Goal: Task Accomplishment & Management: Complete application form

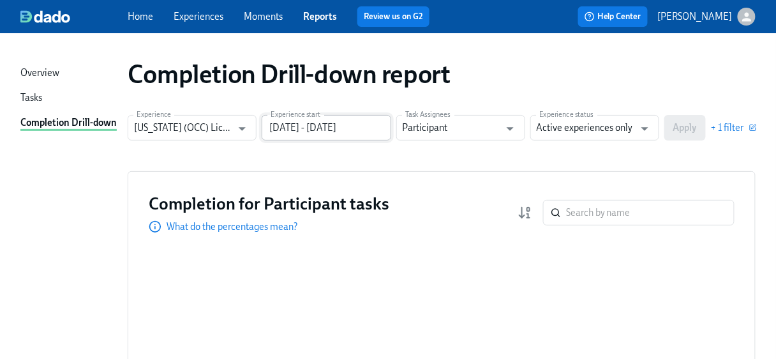
click at [371, 129] on input "06/30/2024 - 12/31/2024" at bounding box center [326, 128] width 129 height 26
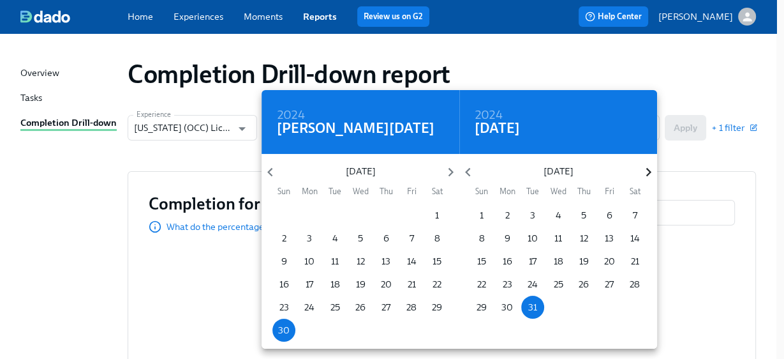
click at [648, 168] on icon "button" at bounding box center [648, 171] width 17 height 17
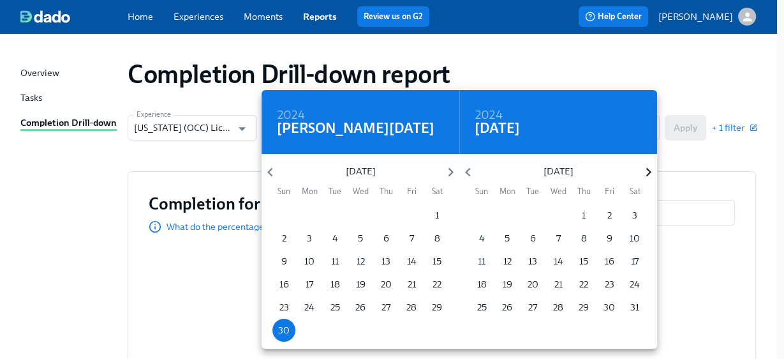
click at [648, 168] on icon "button" at bounding box center [648, 171] width 17 height 17
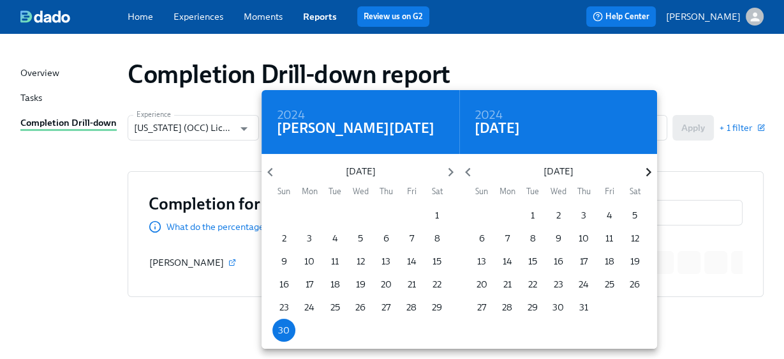
click at [648, 168] on icon "button" at bounding box center [648, 171] width 17 height 17
click at [482, 329] on p "31" at bounding box center [481, 329] width 9 height 13
type input "06/30/2024 - 08/31/2025"
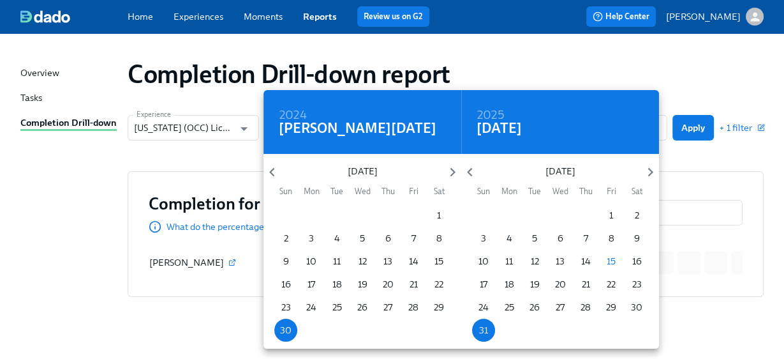
click at [717, 151] on div at bounding box center [392, 179] width 784 height 359
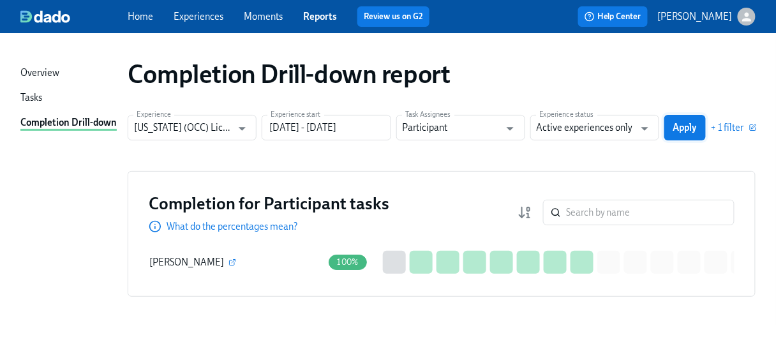
click at [697, 124] on span "Apply" at bounding box center [685, 127] width 24 height 13
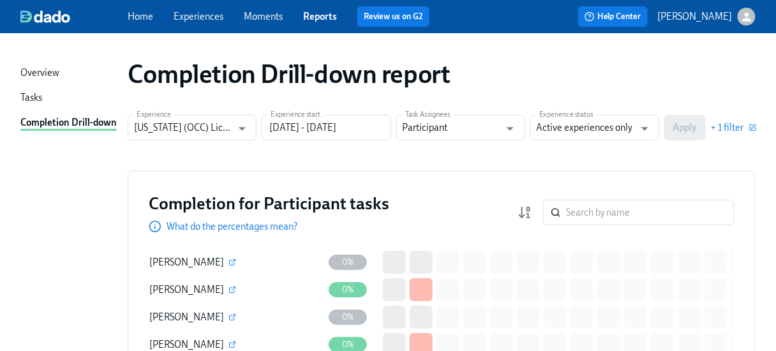
scroll to position [51, 0]
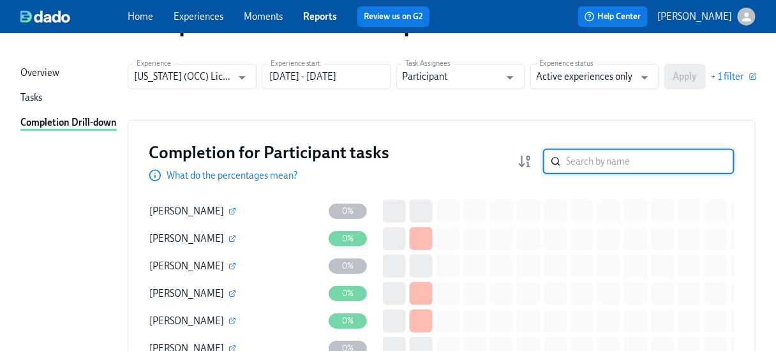
click at [596, 161] on input "search" at bounding box center [650, 162] width 168 height 26
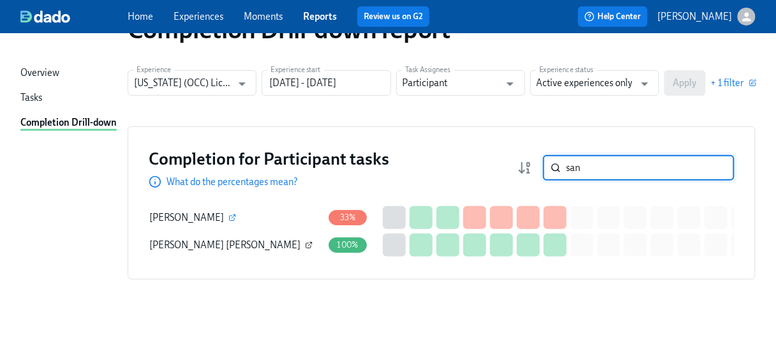
type input "san"
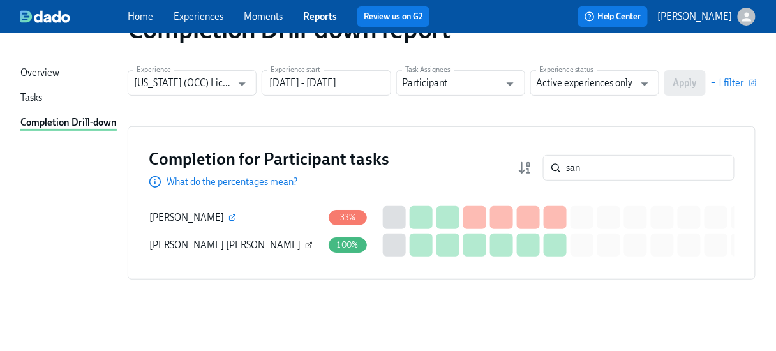
click at [303, 239] on button "button" at bounding box center [308, 244] width 11 height 11
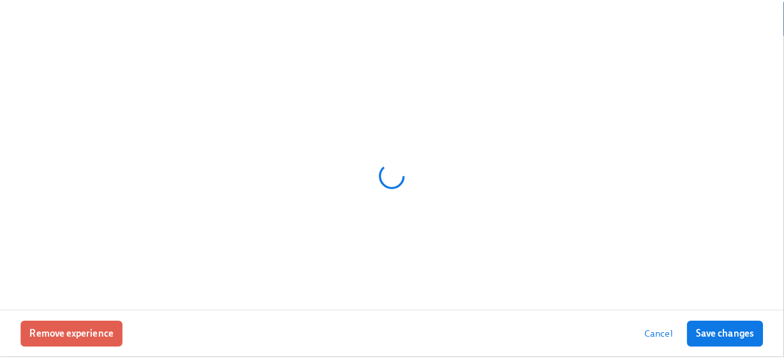
scroll to position [44, 0]
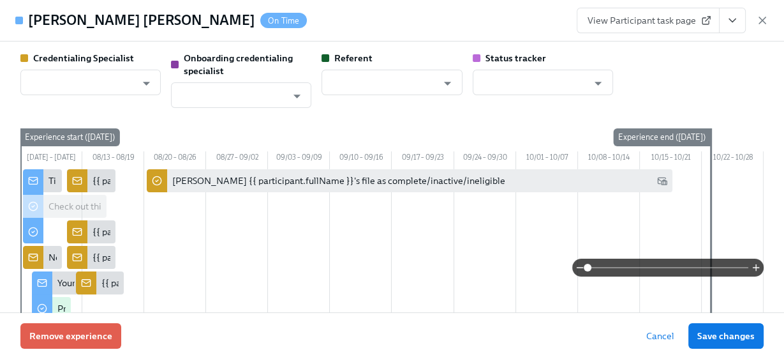
type input "[PERSON_NAME]"
type input "Gregory Trone"
type input "Dado Customer Support"
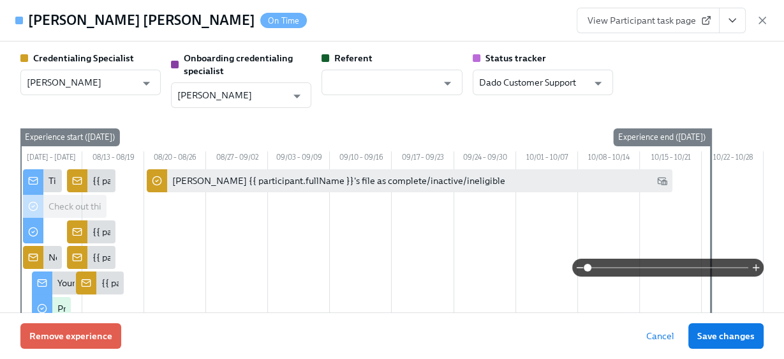
click at [657, 19] on span "View Participant task page" at bounding box center [648, 20] width 121 height 13
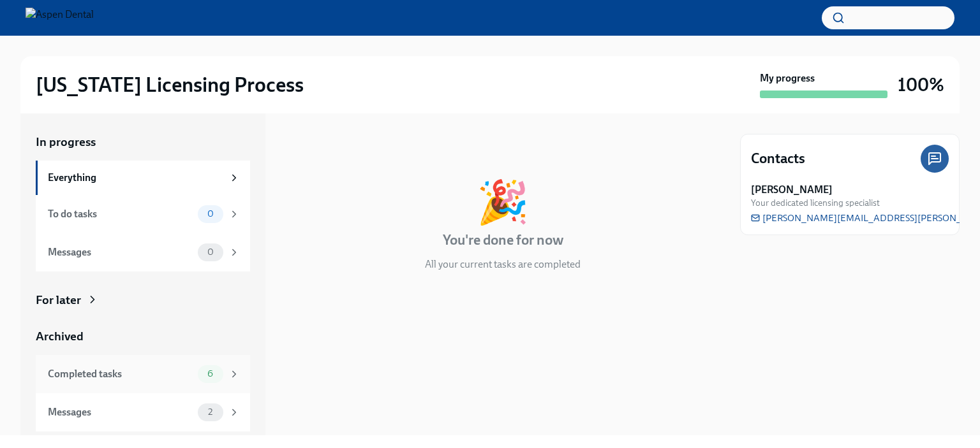
click at [71, 374] on div "Completed tasks" at bounding box center [120, 374] width 145 height 14
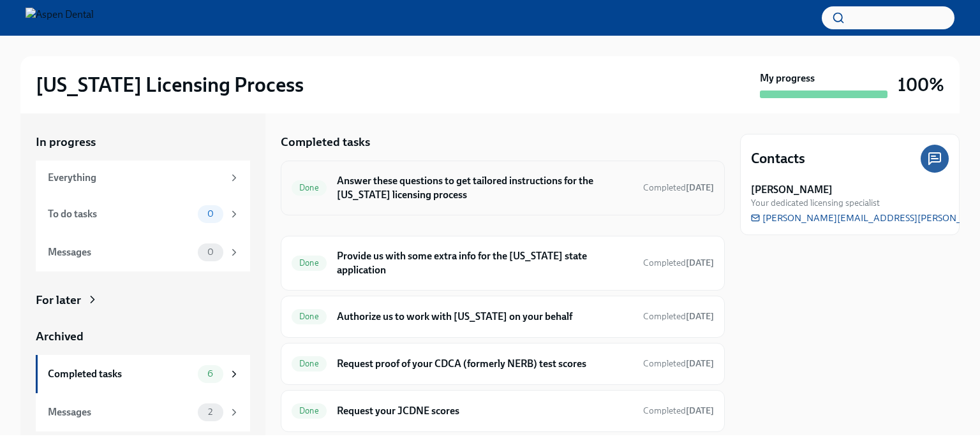
click at [379, 184] on h6 "Answer these questions to get tailored instructions for the [US_STATE] licensin…" at bounding box center [485, 188] width 296 height 28
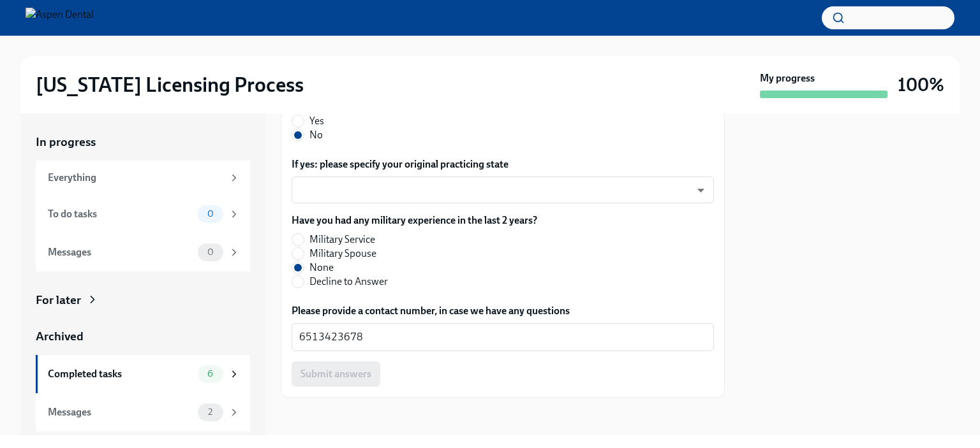
scroll to position [735, 0]
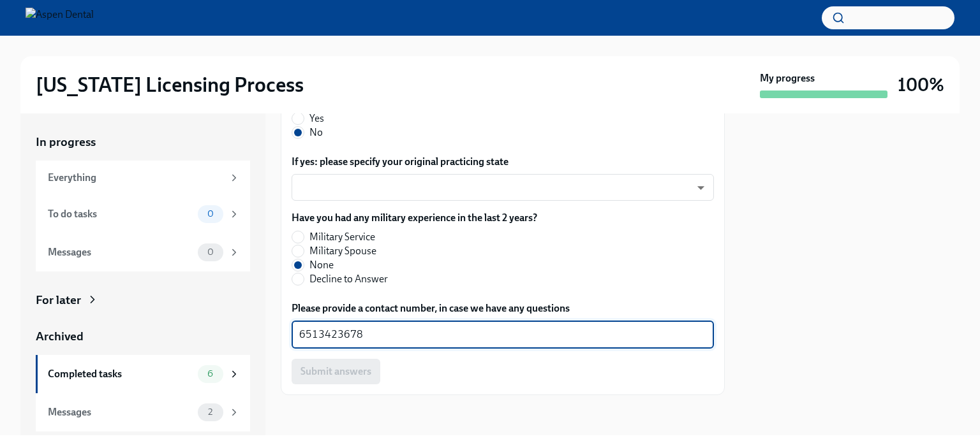
drag, startPoint x: 367, startPoint y: 334, endPoint x: 280, endPoint y: 334, distance: 87.4
click at [277, 334] on div "In progress Everything To do tasks 0 Messages 0 For later Archived Completed ta…" at bounding box center [489, 275] width 939 height 322
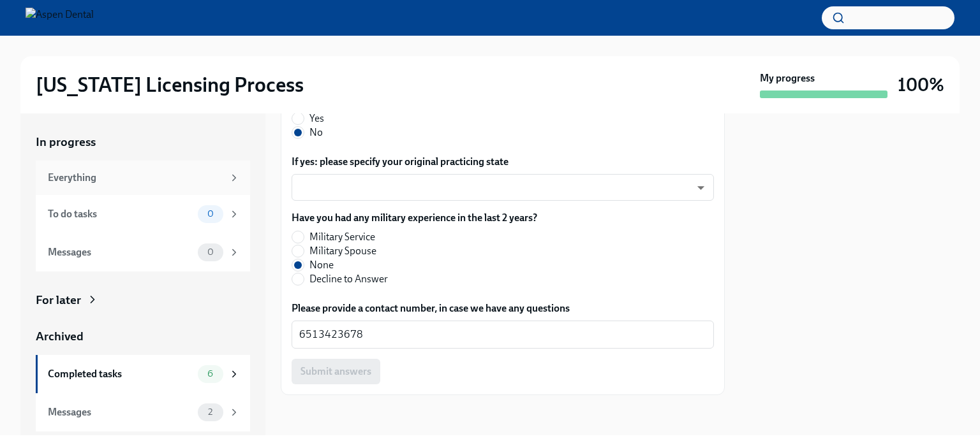
click at [64, 171] on div "Everything" at bounding box center [135, 178] width 175 height 14
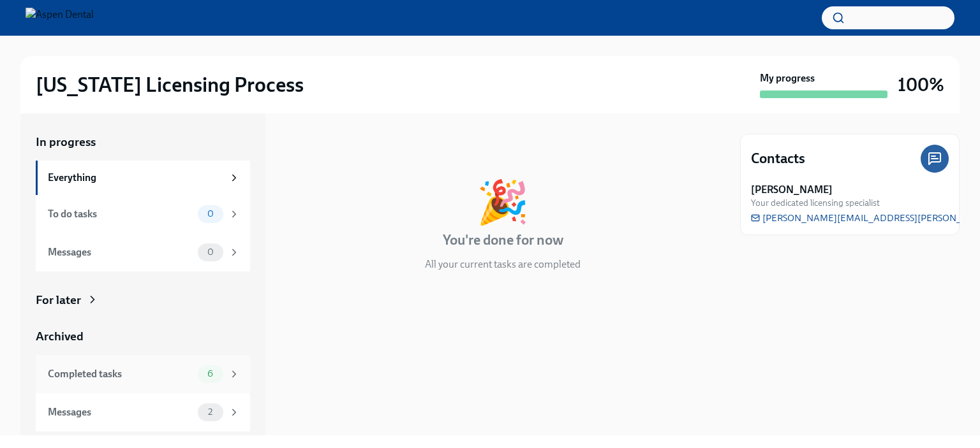
click at [80, 376] on div "Completed tasks" at bounding box center [120, 374] width 145 height 14
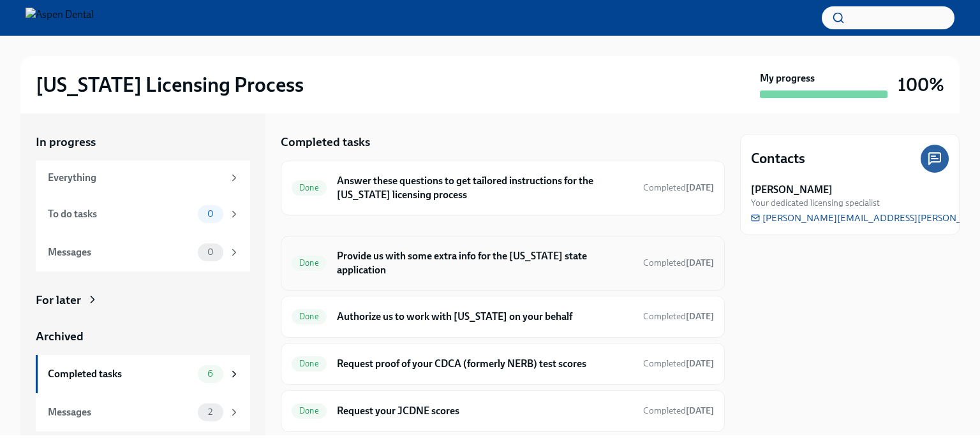
click at [366, 257] on h6 "Provide us with some extra info for the [US_STATE] state application" at bounding box center [485, 263] width 296 height 28
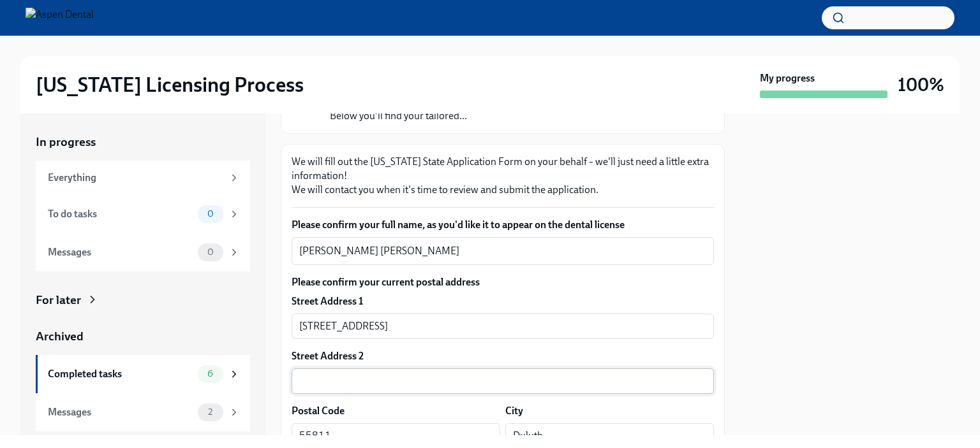
scroll to position [128, 0]
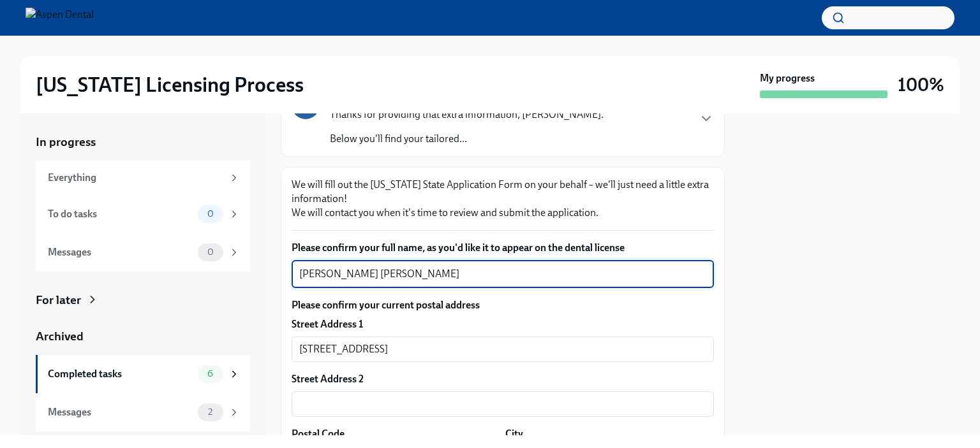
drag, startPoint x: 434, startPoint y: 272, endPoint x: 288, endPoint y: 269, distance: 146.1
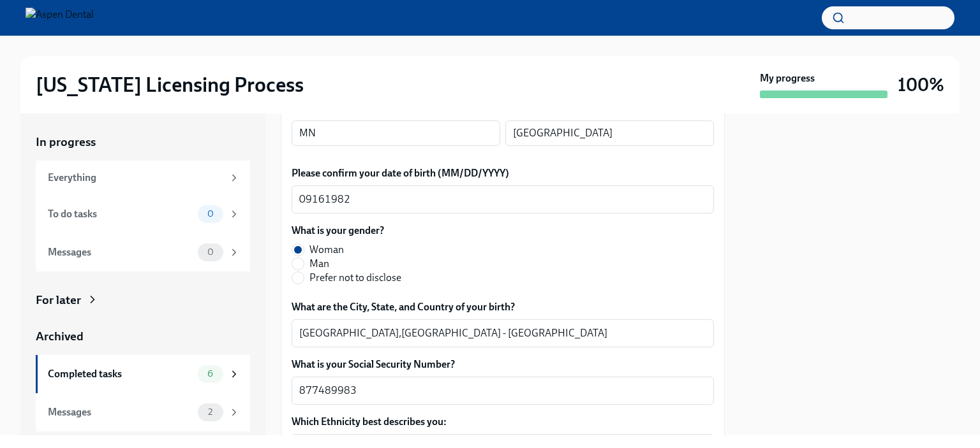
scroll to position [574, 0]
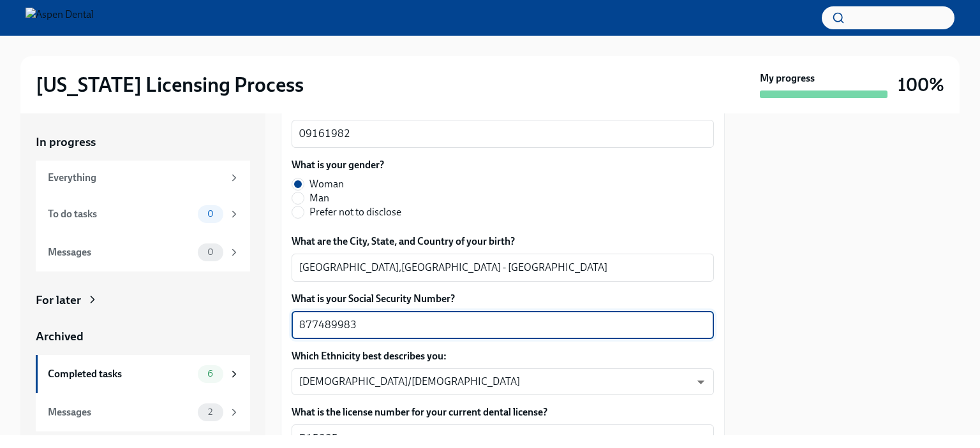
drag, startPoint x: 362, startPoint y: 323, endPoint x: 286, endPoint y: 326, distance: 76.6
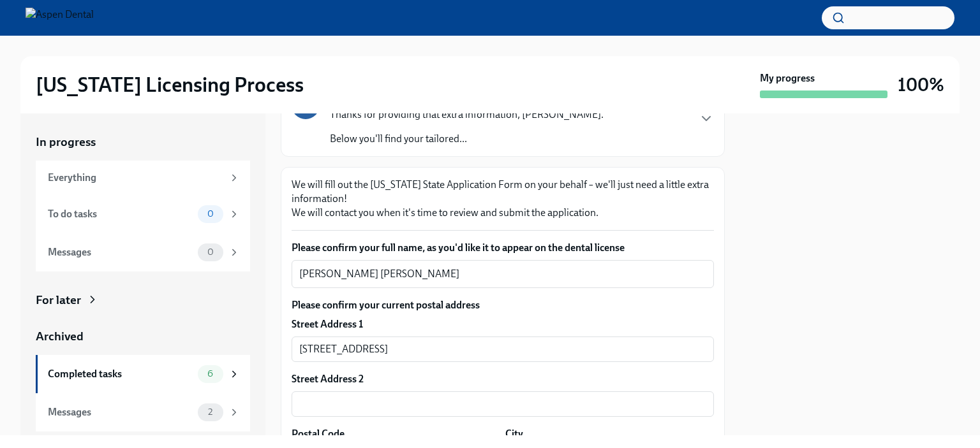
scroll to position [191, 0]
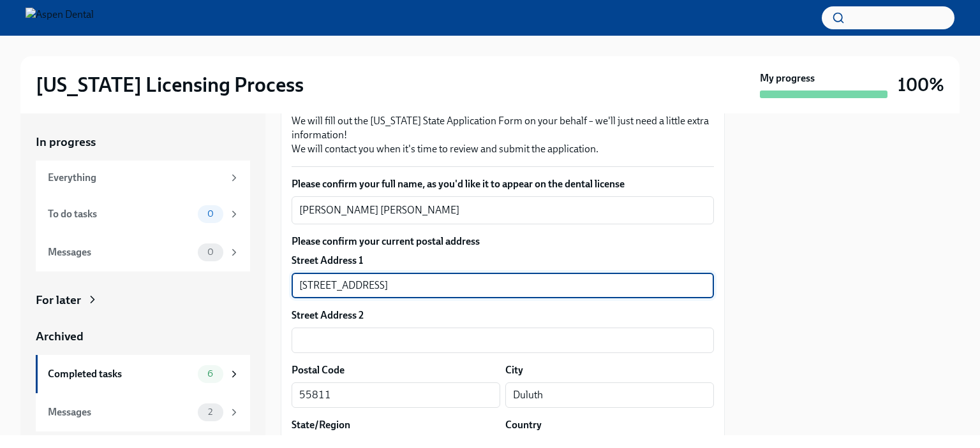
drag, startPoint x: 359, startPoint y: 283, endPoint x: 289, endPoint y: 283, distance: 70.2
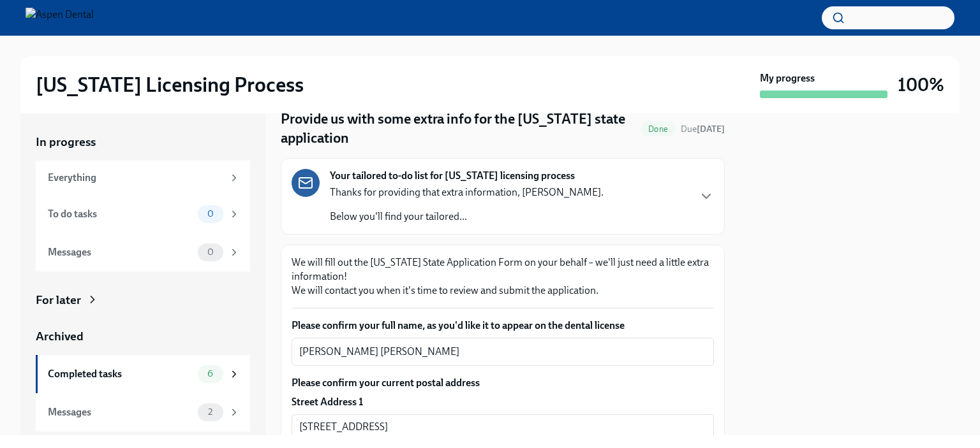
scroll to position [128, 0]
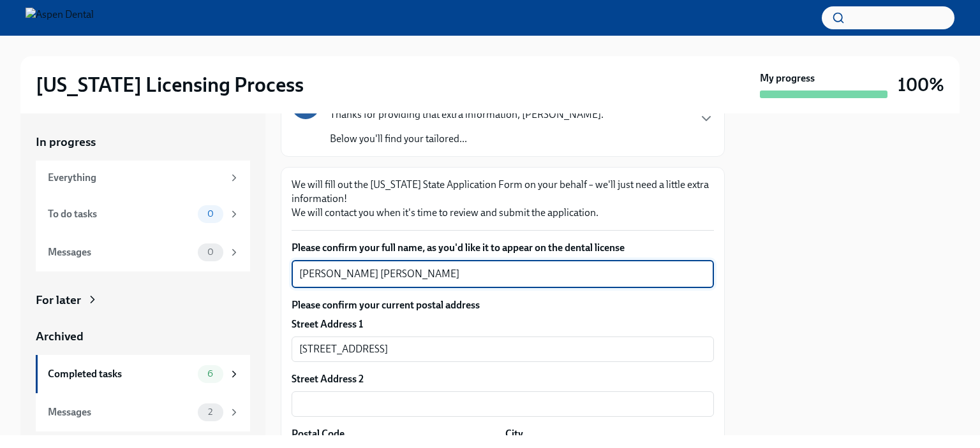
drag, startPoint x: 417, startPoint y: 272, endPoint x: 283, endPoint y: 275, distance: 134.0
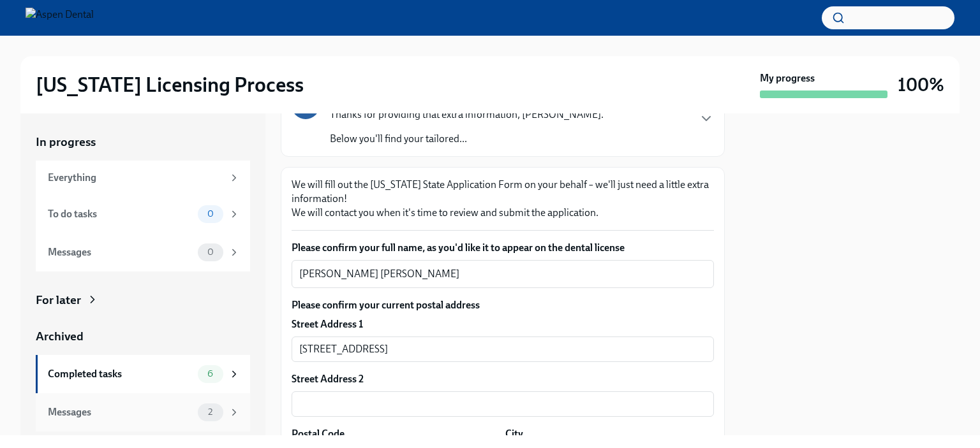
click at [76, 416] on div "Messages" at bounding box center [120, 413] width 145 height 14
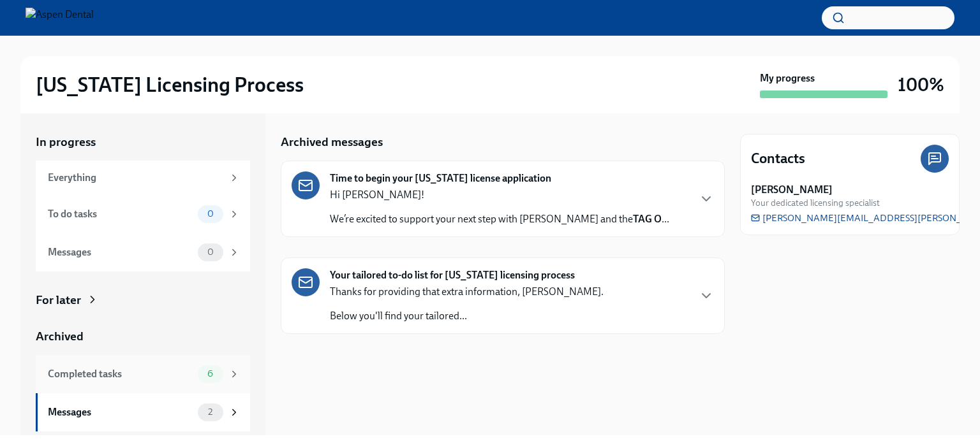
click at [80, 374] on div "Completed tasks" at bounding box center [120, 374] width 145 height 14
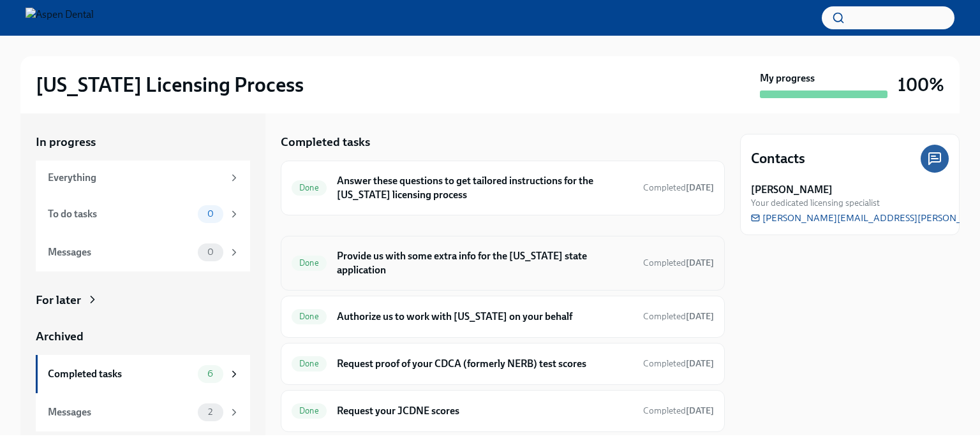
click at [365, 275] on h6 "Provide us with some extra info for the [US_STATE] state application" at bounding box center [485, 263] width 296 height 28
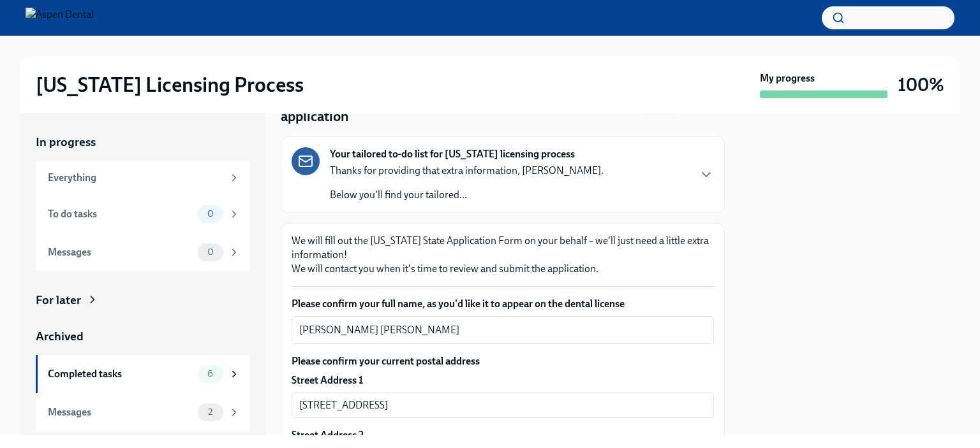
scroll to position [191, 0]
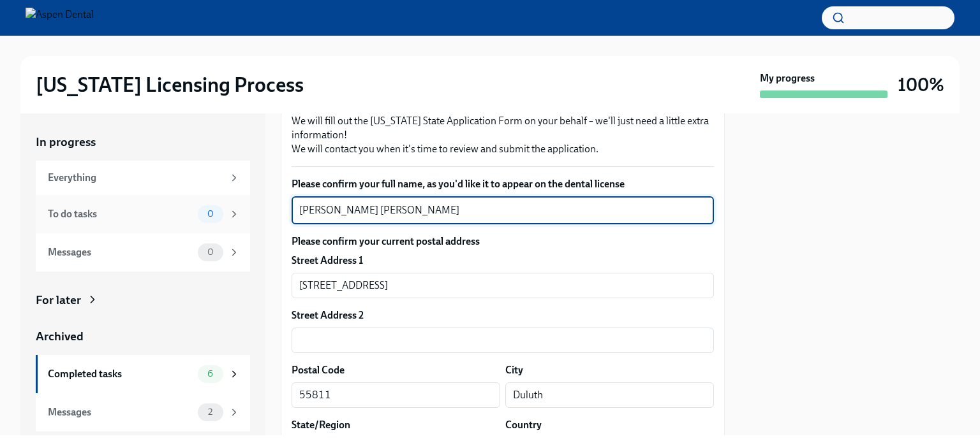
drag, startPoint x: 424, startPoint y: 209, endPoint x: 240, endPoint y: 211, distance: 183.7
click at [240, 211] on div "In progress Everything To do tasks 0 Messages 0 For later Archived Completed ta…" at bounding box center [489, 275] width 939 height 322
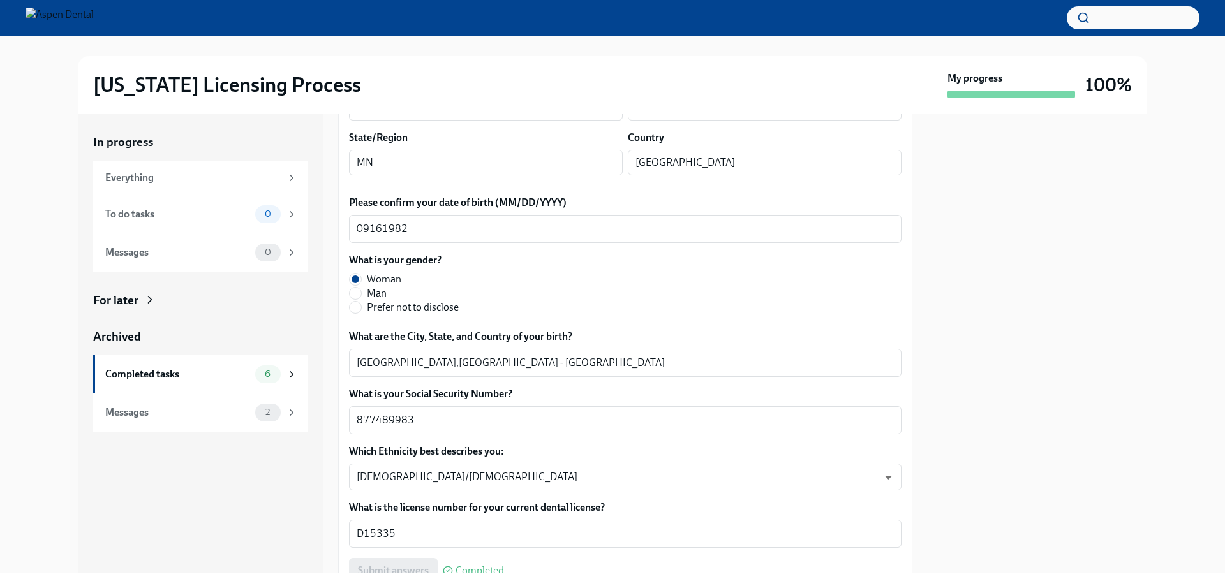
scroll to position [447, 0]
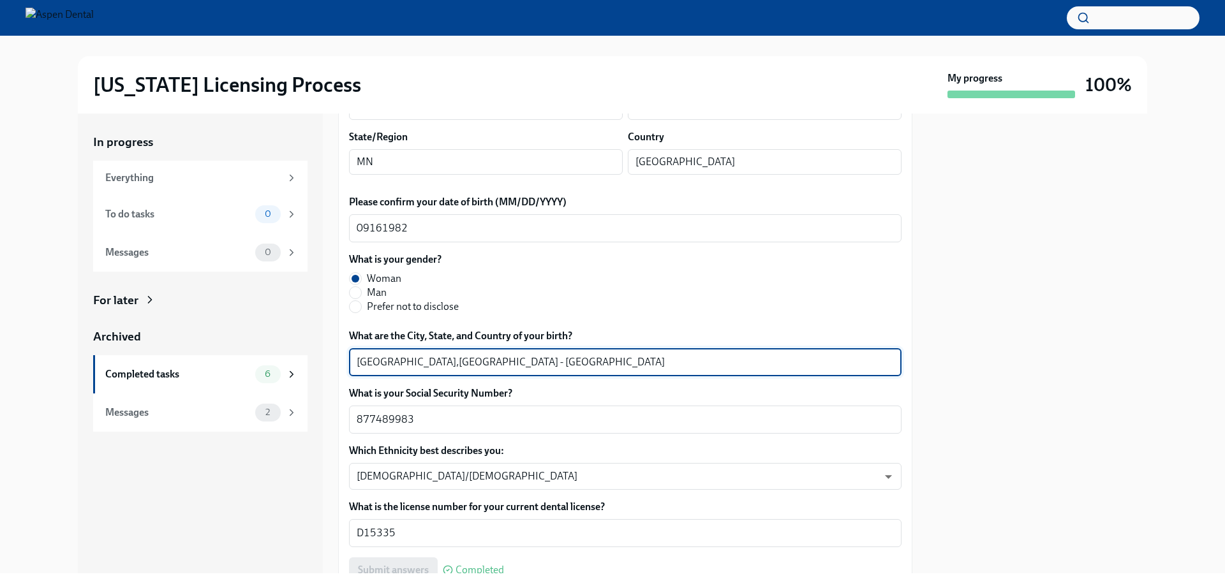
drag, startPoint x: 385, startPoint y: 359, endPoint x: 346, endPoint y: 360, distance: 38.9
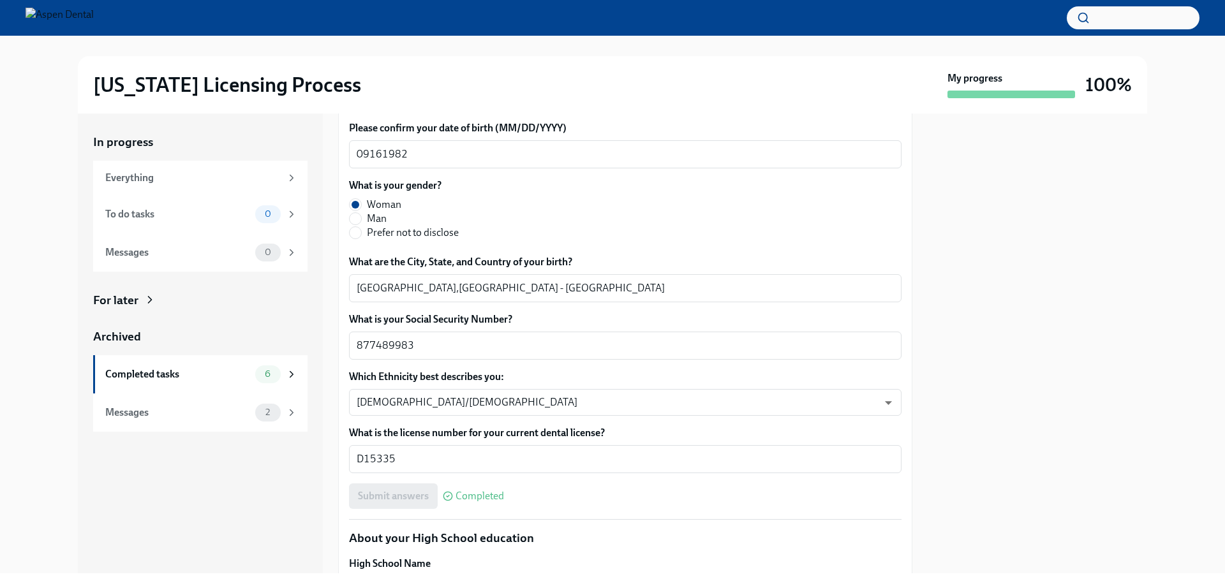
scroll to position [702, 0]
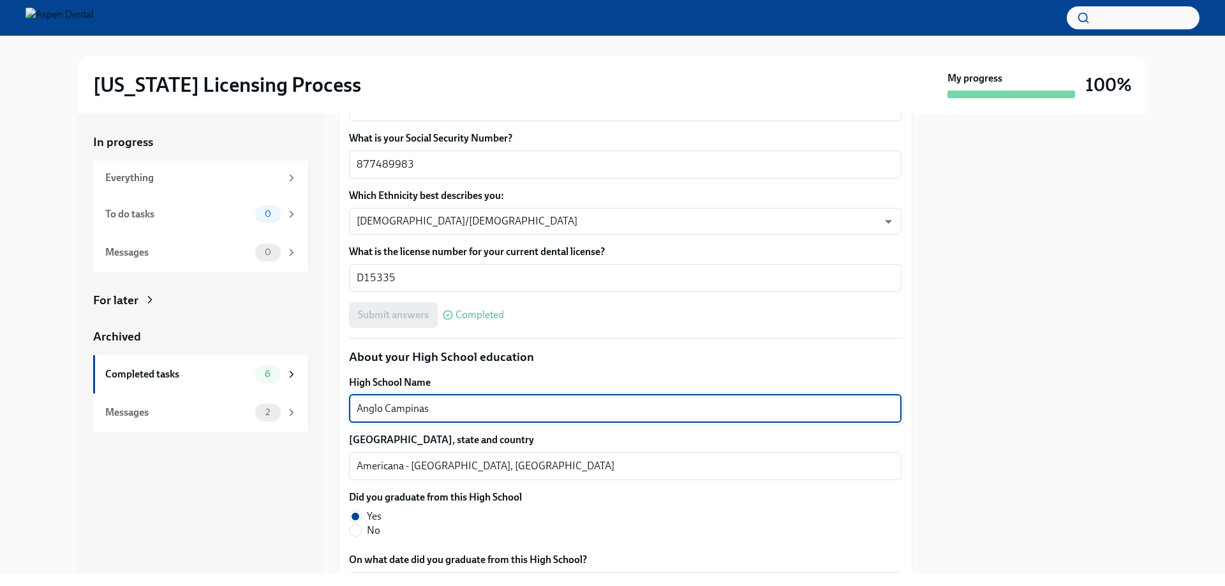
drag, startPoint x: 434, startPoint y: 406, endPoint x: 356, endPoint y: 403, distance: 77.9
click at [356, 403] on div "Anglo Campinas x ​" at bounding box center [625, 409] width 552 height 28
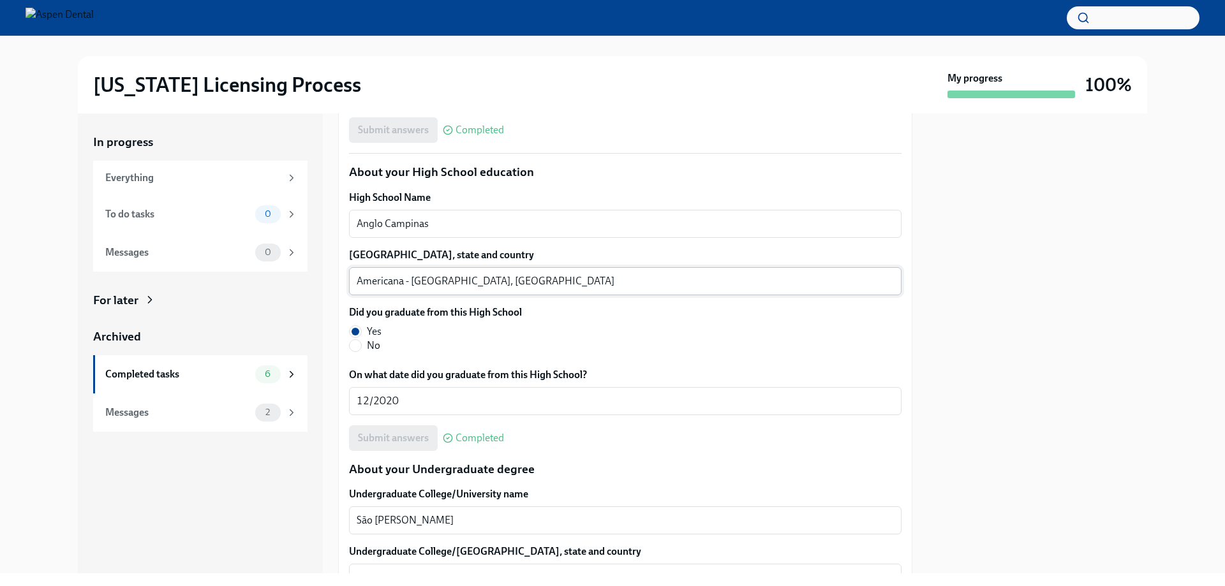
scroll to position [893, 0]
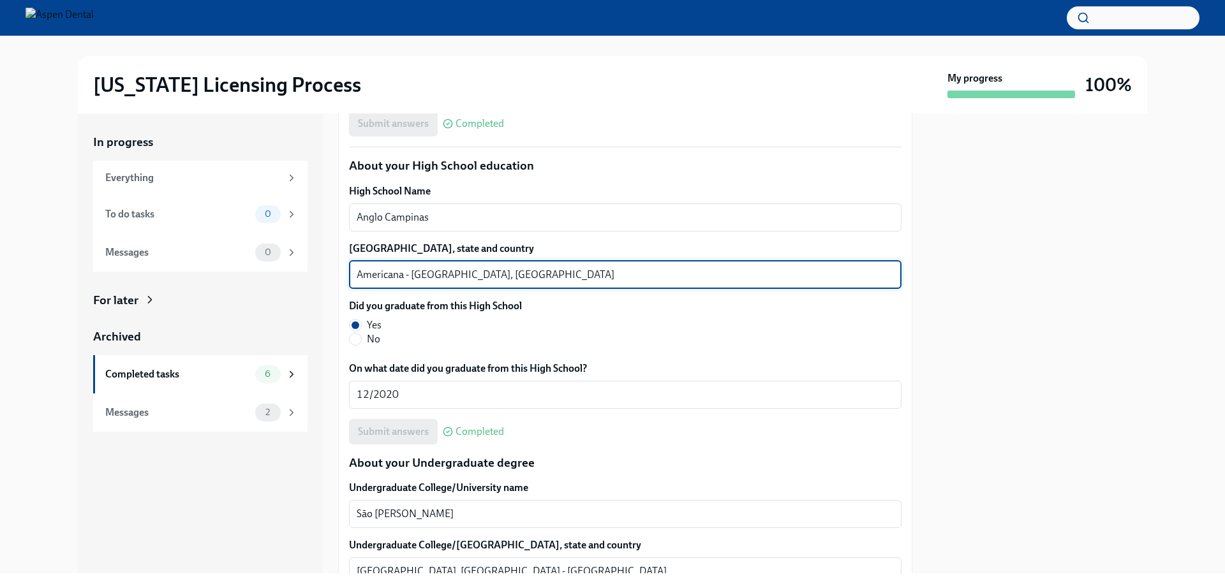
drag, startPoint x: 403, startPoint y: 276, endPoint x: 333, endPoint y: 271, distance: 70.3
click at [333, 271] on div "In progress Everything To do tasks 0 Messages 0 For later Archived Completed ta…" at bounding box center [612, 344] width 1069 height 460
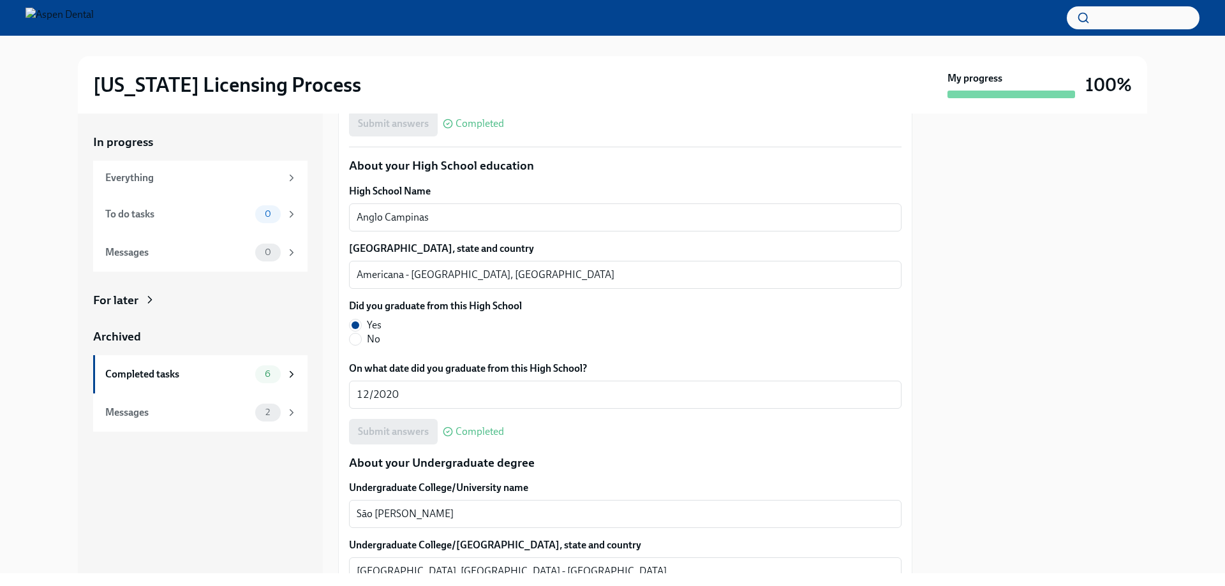
scroll to position [1084, 0]
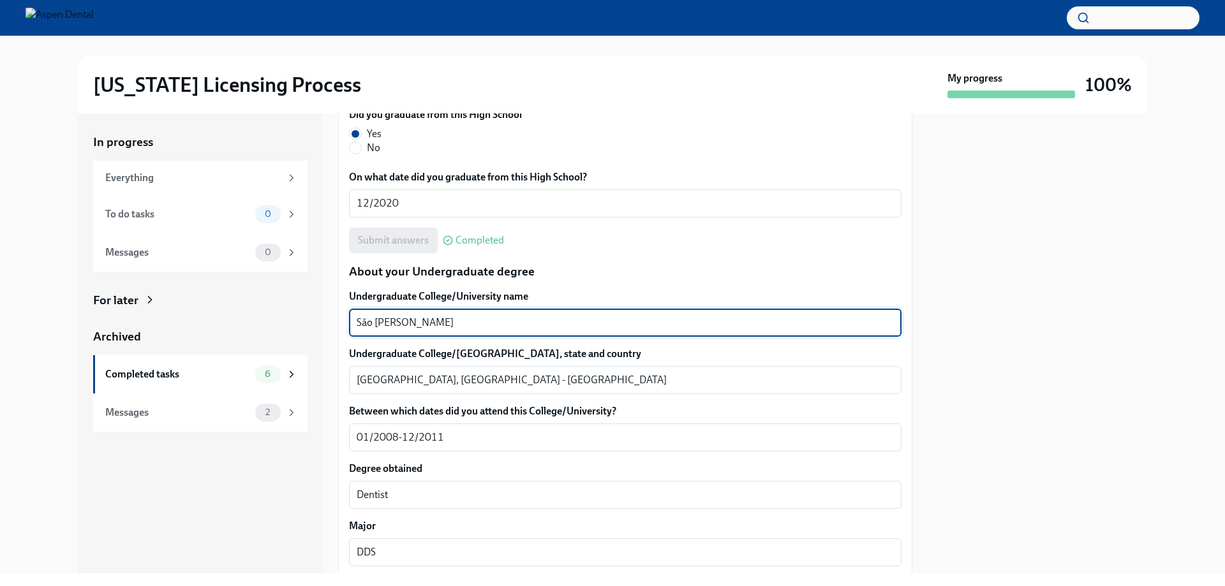
drag, startPoint x: 447, startPoint y: 319, endPoint x: 346, endPoint y: 316, distance: 100.2
click at [346, 316] on div "We will fill out the Illinois State Application Form on your behalf – we'll jus…" at bounding box center [625, 564] width 574 height 2746
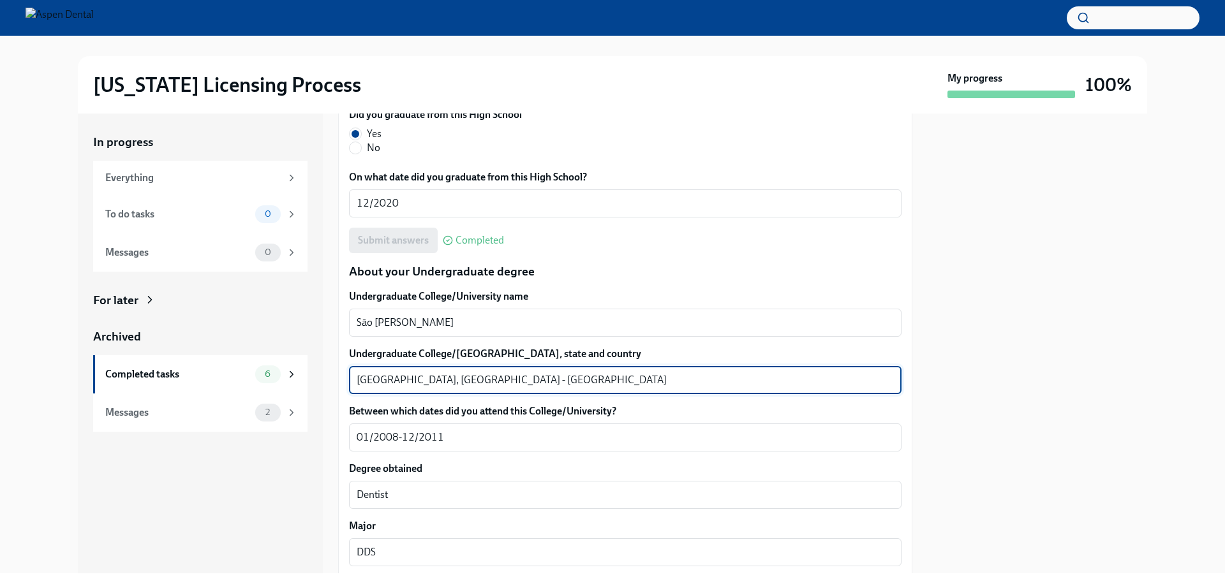
drag, startPoint x: 398, startPoint y: 377, endPoint x: 333, endPoint y: 376, distance: 65.1
click at [333, 376] on div "In progress Everything To do tasks 0 Messages 0 For later Archived Completed ta…" at bounding box center [612, 344] width 1069 height 460
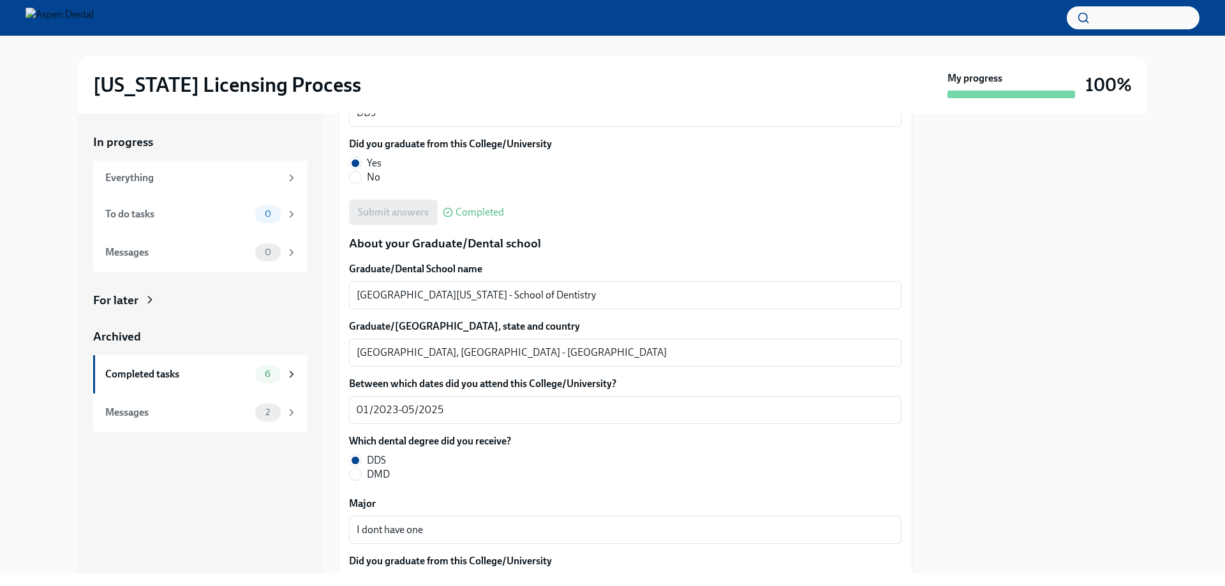
scroll to position [1531, 0]
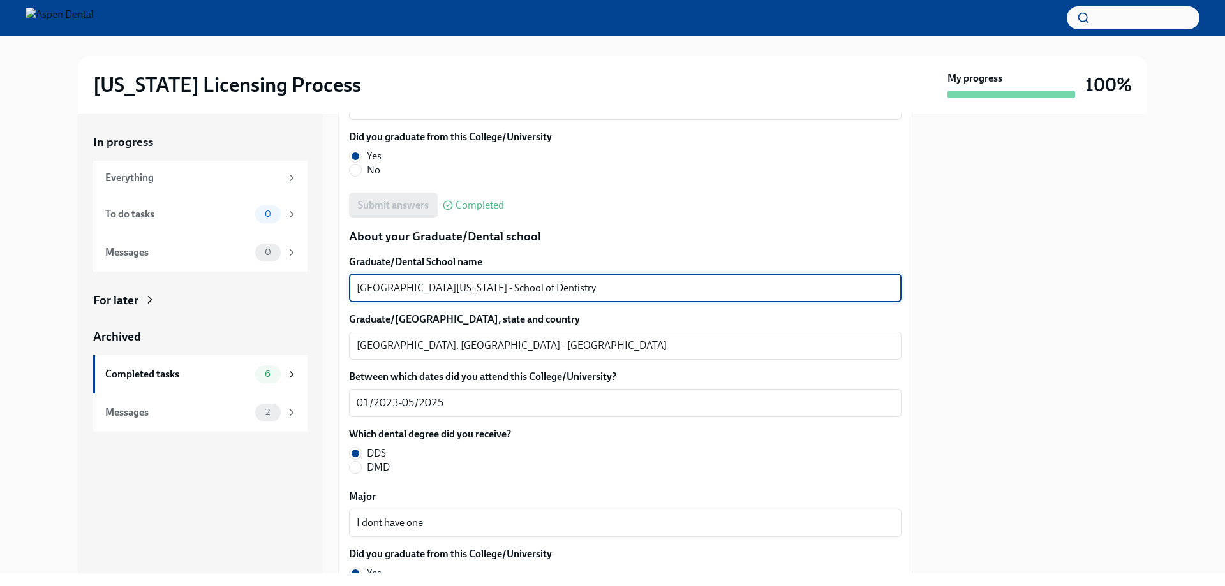
drag, startPoint x: 565, startPoint y: 288, endPoint x: 317, endPoint y: 285, distance: 247.5
click at [317, 285] on div "In progress Everything To do tasks 0 Messages 0 For later Archived Completed ta…" at bounding box center [612, 344] width 1069 height 460
paste textarea "Campinas"
type textarea "University of Minnesota - School of Dentistry"
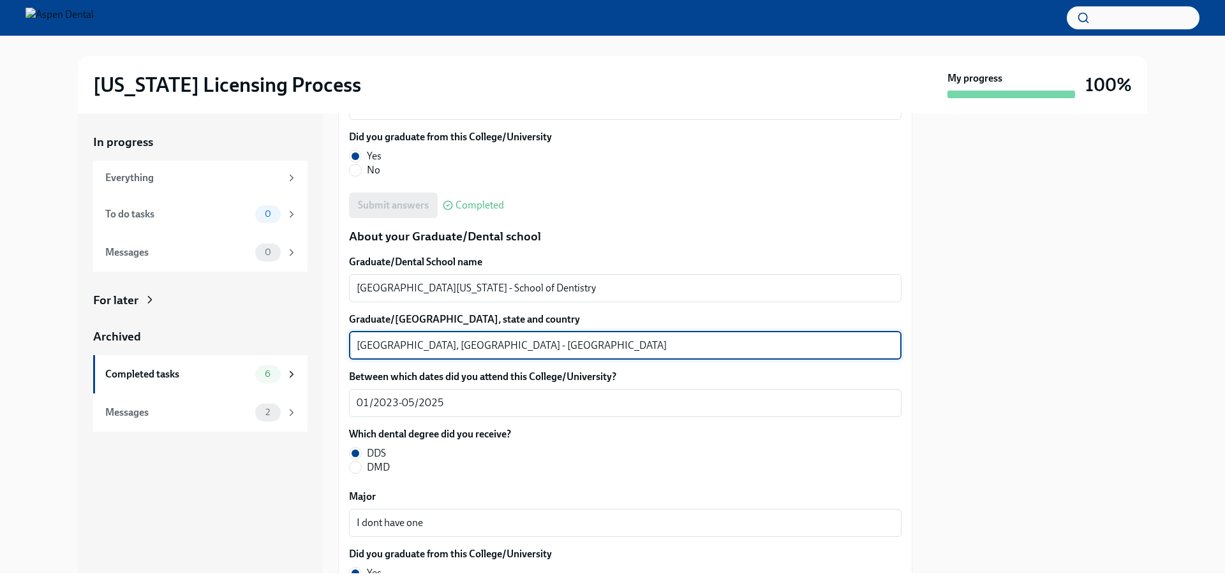
drag, startPoint x: 409, startPoint y: 341, endPoint x: 337, endPoint y: 342, distance: 72.1
click at [337, 342] on div "In progress Everything To do tasks 0 Messages 0 For later Archived Completed ta…" at bounding box center [612, 344] width 1069 height 460
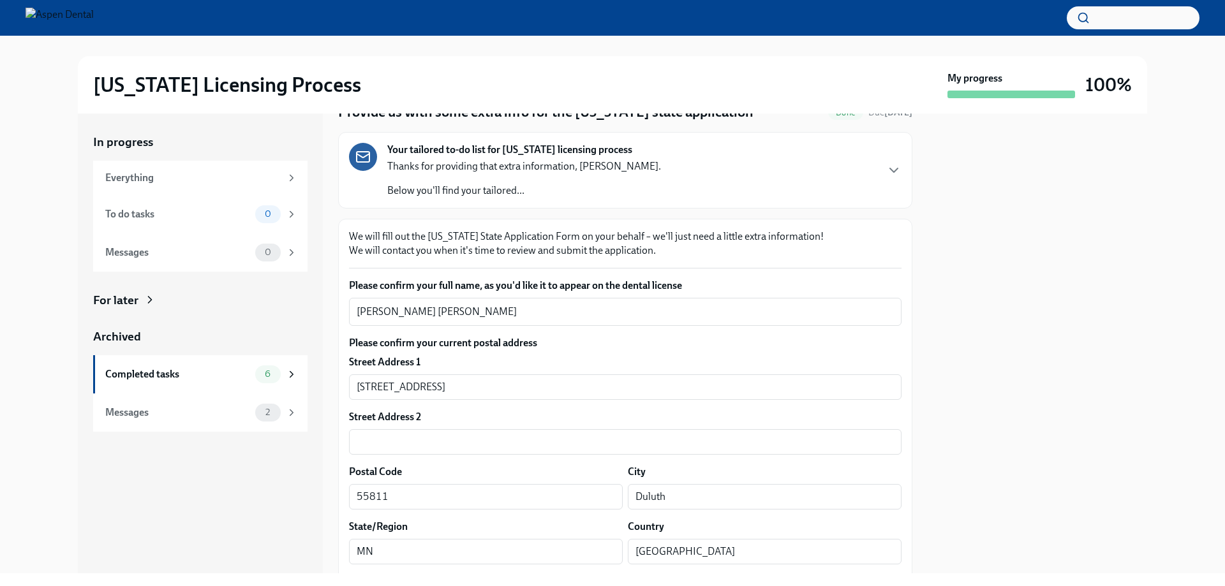
scroll to position [0, 0]
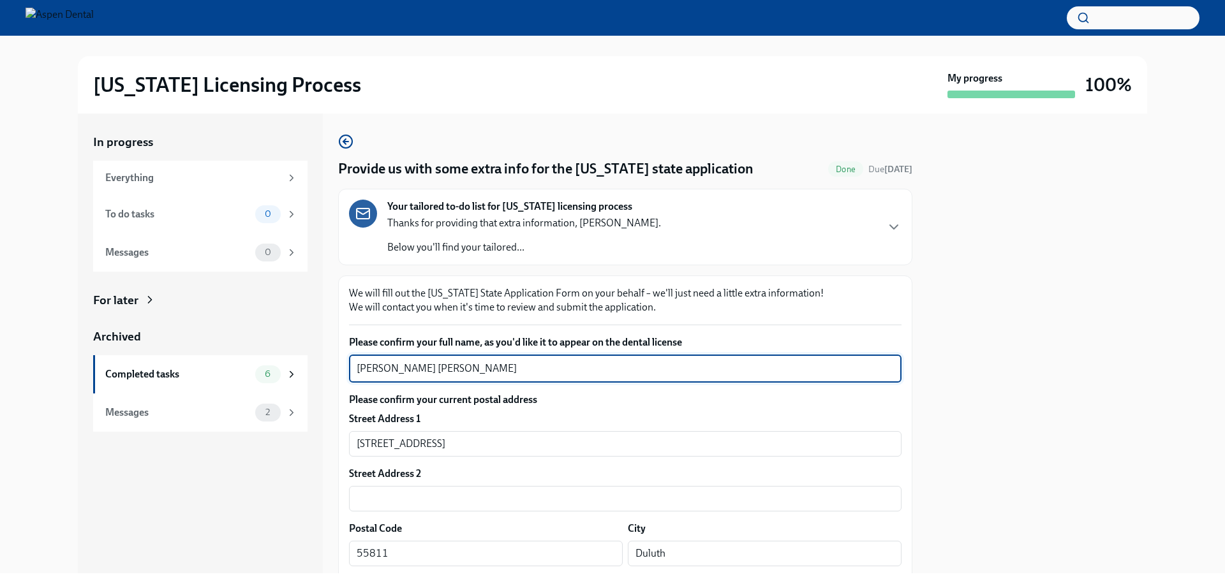
drag, startPoint x: 462, startPoint y: 365, endPoint x: 329, endPoint y: 364, distance: 132.7
click at [329, 364] on div "In progress Everything To do tasks 0 Messages 0 For later Archived Completed ta…" at bounding box center [612, 344] width 1069 height 460
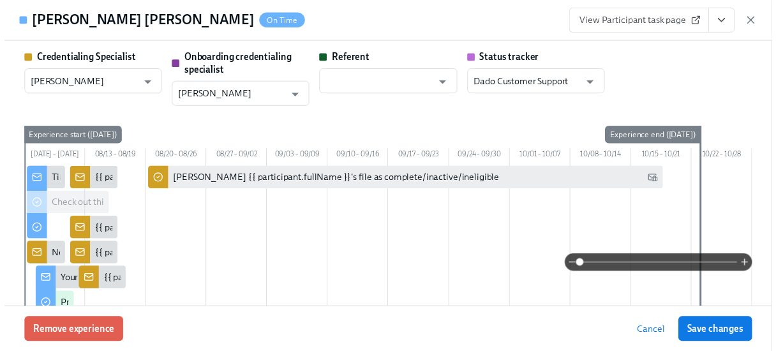
scroll to position [44, 0]
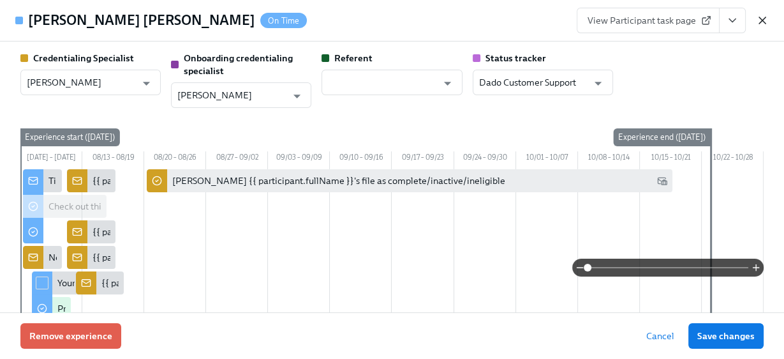
click at [762, 22] on icon "button" at bounding box center [762, 20] width 13 height 13
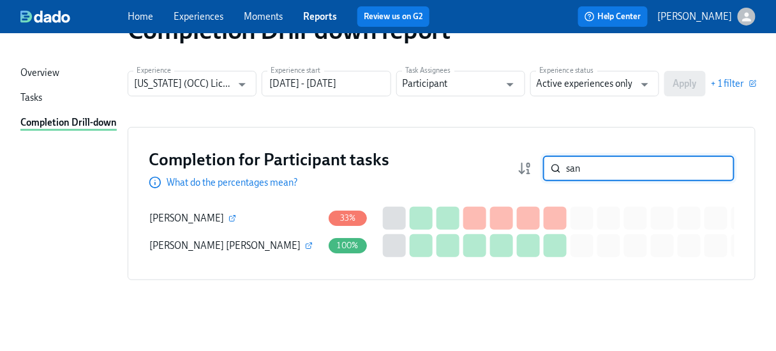
drag, startPoint x: 596, startPoint y: 165, endPoint x: 557, endPoint y: 168, distance: 39.6
click at [557, 168] on div "san ​" at bounding box center [638, 169] width 191 height 26
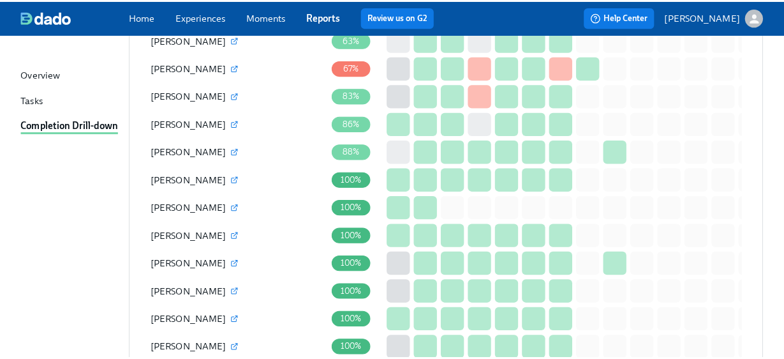
scroll to position [1320, 0]
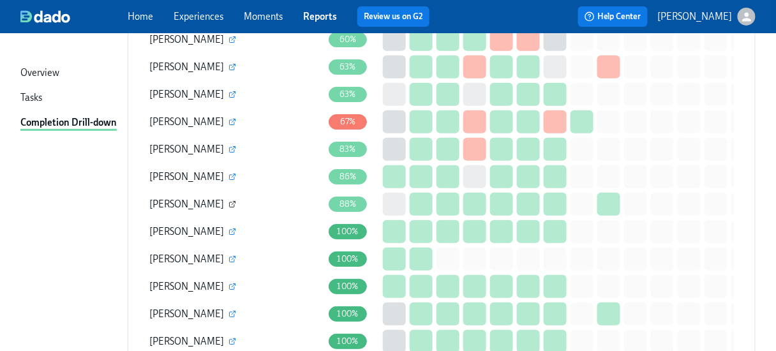
click at [230, 204] on icon "button" at bounding box center [232, 204] width 5 height 5
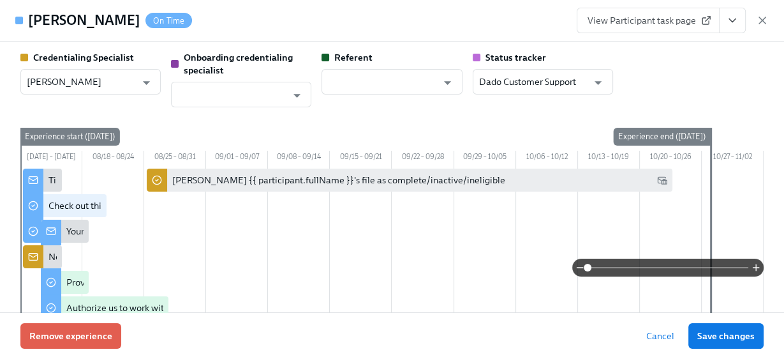
scroll to position [0, 0]
click at [612, 23] on span "View Participant task page" at bounding box center [648, 20] width 121 height 13
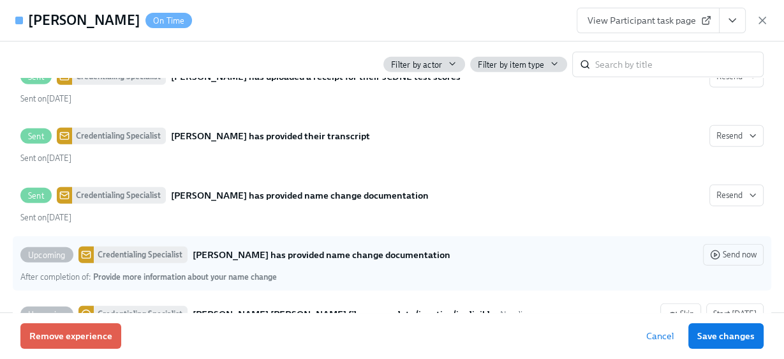
scroll to position [3179, 0]
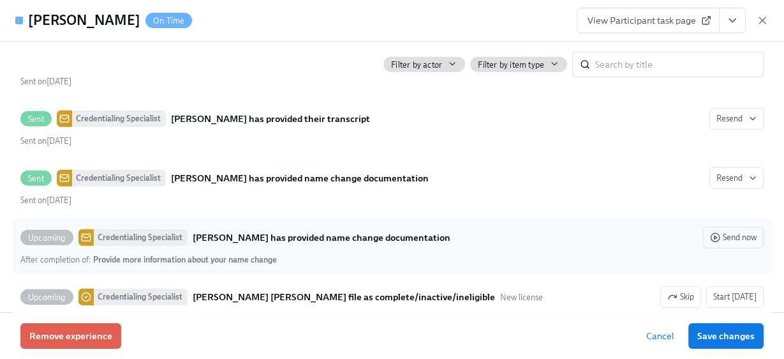
click at [212, 230] on strong "Jose Silva has provided name change documentation" at bounding box center [322, 237] width 258 height 15
click at [33, 232] on input "Upcoming Credentialing Specialist Jose Silva has provided name change documenta…" at bounding box center [26, 237] width 11 height 11
checkbox input "true"
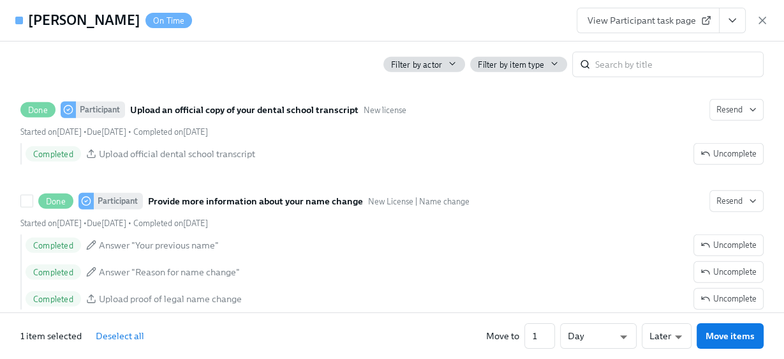
scroll to position [2567, 0]
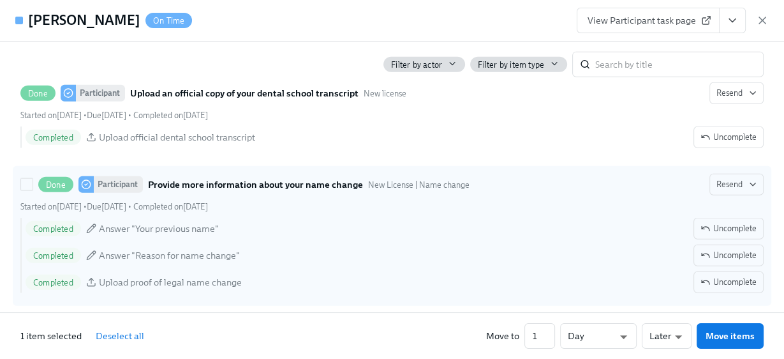
click at [286, 177] on strong "Provide more information about your name change" at bounding box center [255, 184] width 215 height 15
click at [33, 179] on input "Done Participant Provide more information about your name change New License | …" at bounding box center [26, 184] width 11 height 11
checkbox input "true"
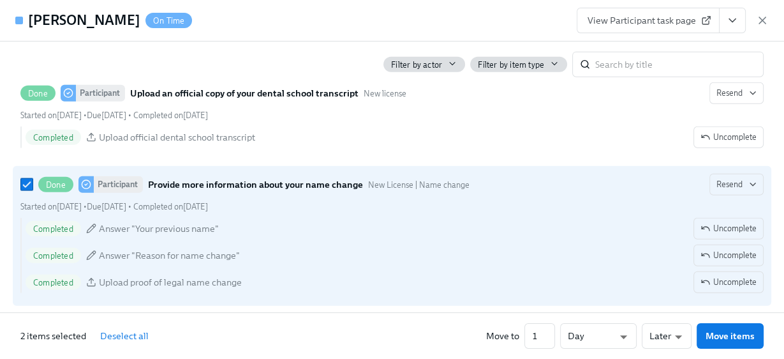
click at [628, 21] on span "View Participant task page" at bounding box center [648, 20] width 121 height 13
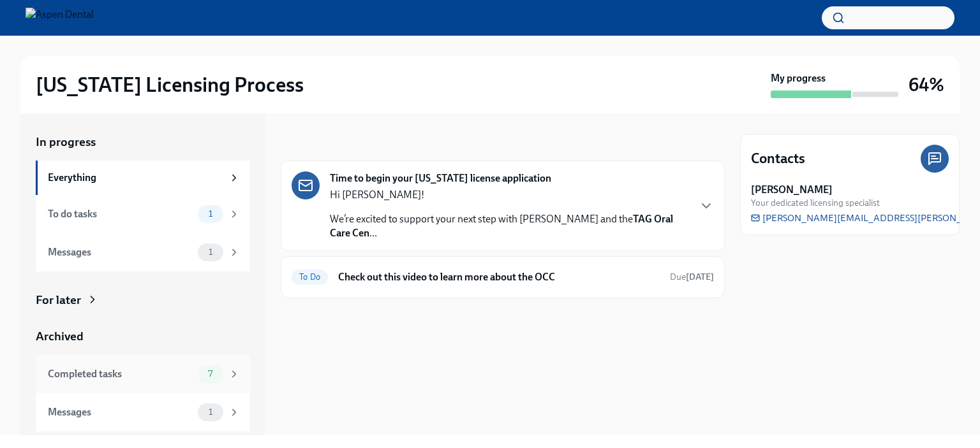
click at [95, 374] on div "Completed tasks" at bounding box center [120, 374] width 145 height 14
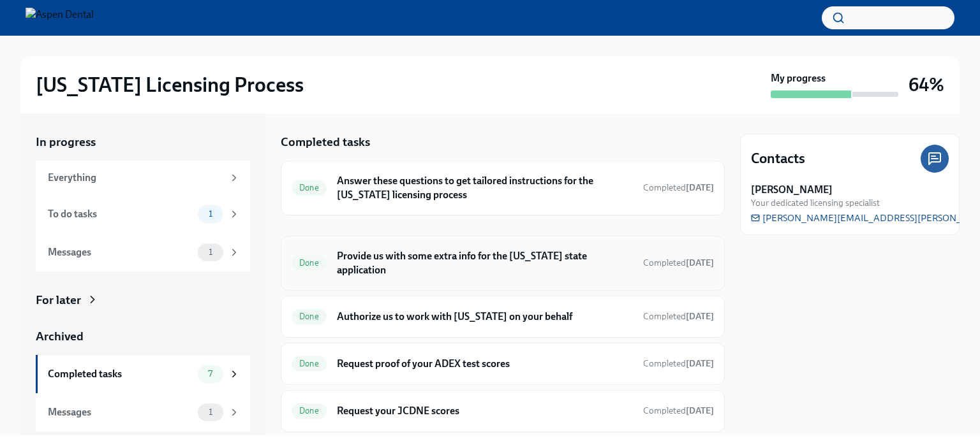
click at [359, 264] on h6 "Provide us with some extra info for the [US_STATE] state application" at bounding box center [485, 263] width 296 height 28
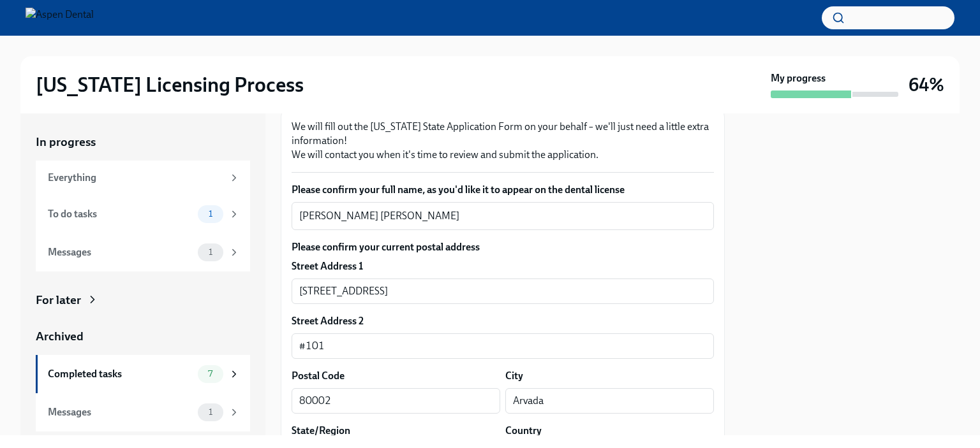
scroll to position [191, 0]
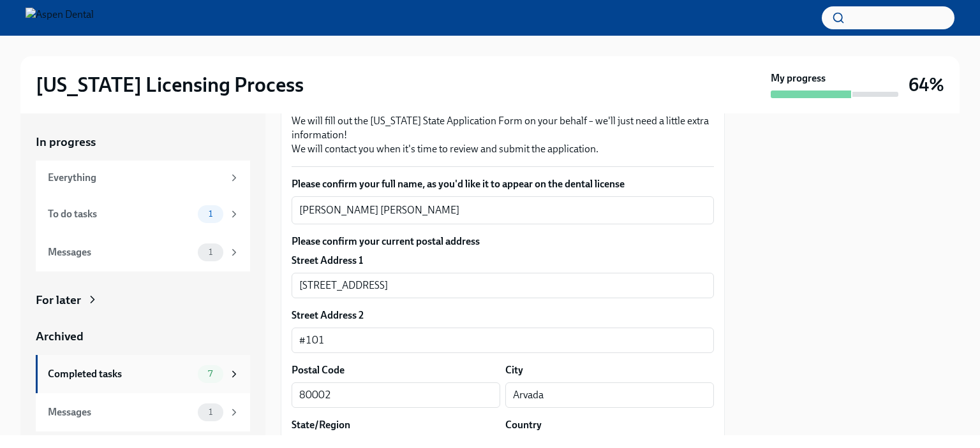
click at [100, 376] on div "Completed tasks" at bounding box center [120, 374] width 145 height 14
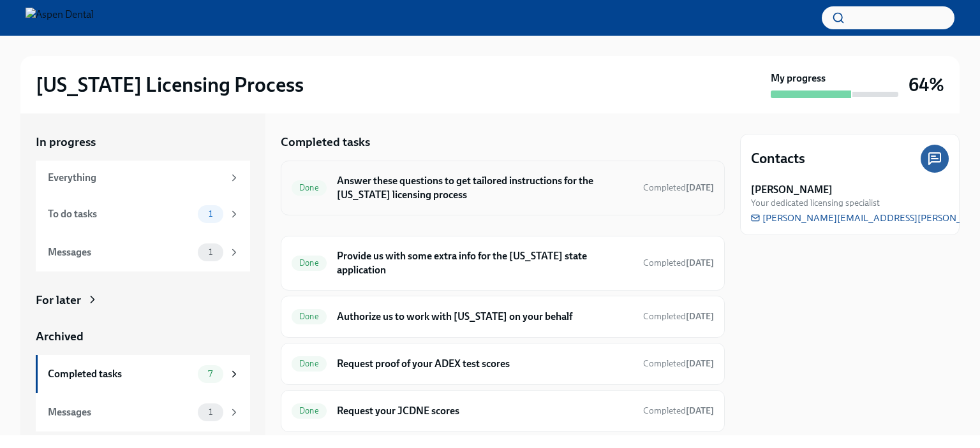
click at [387, 196] on h6 "Answer these questions to get tailored instructions for the [US_STATE] licensin…" at bounding box center [485, 188] width 296 height 28
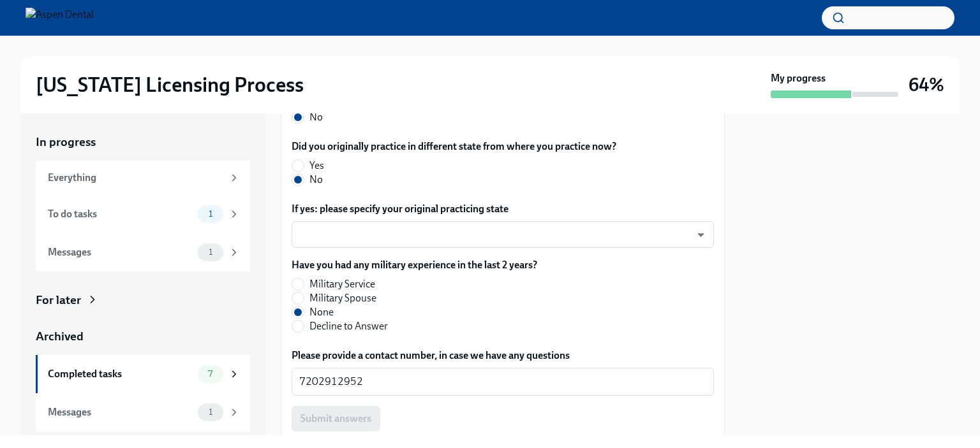
scroll to position [748, 0]
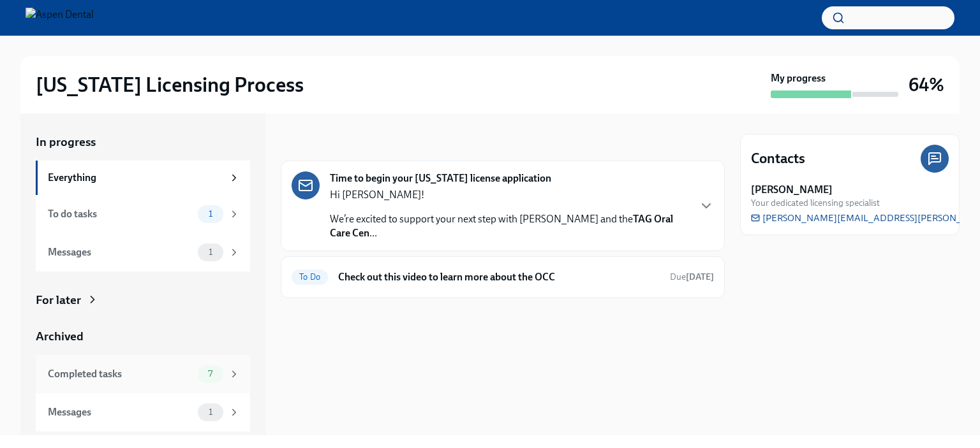
click at [98, 376] on div "Completed tasks" at bounding box center [120, 374] width 145 height 14
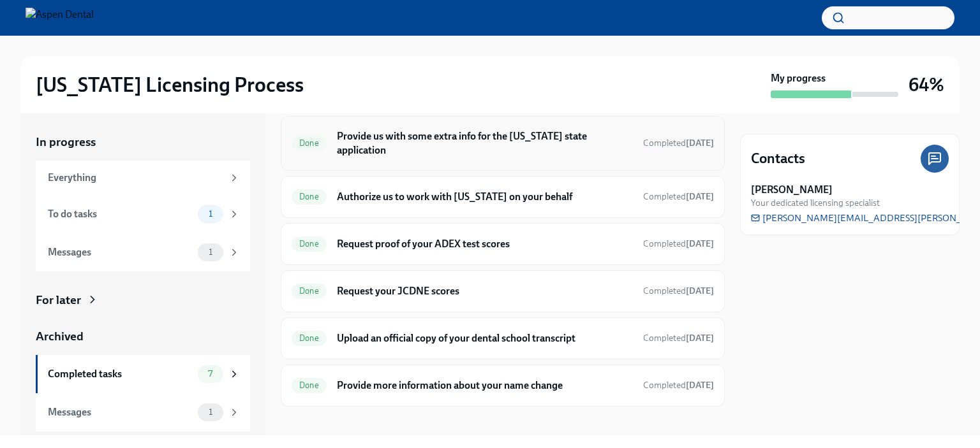
scroll to position [130, 0]
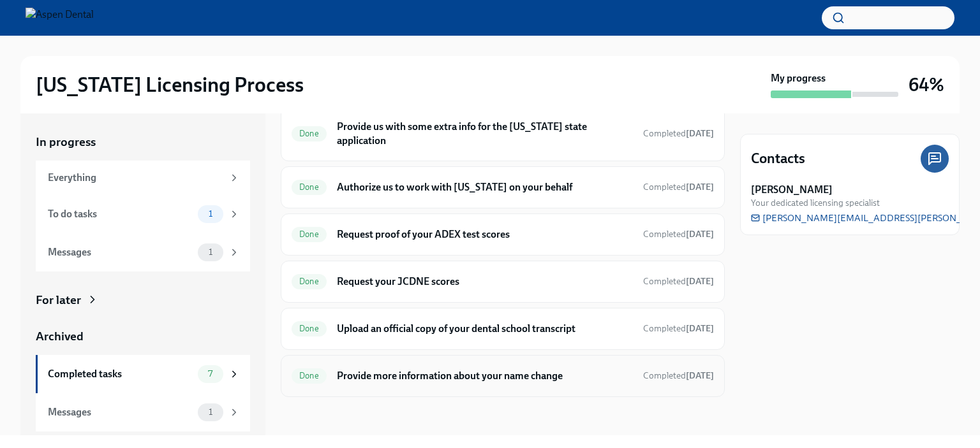
click at [371, 372] on h6 "Provide more information about your name change" at bounding box center [485, 376] width 296 height 14
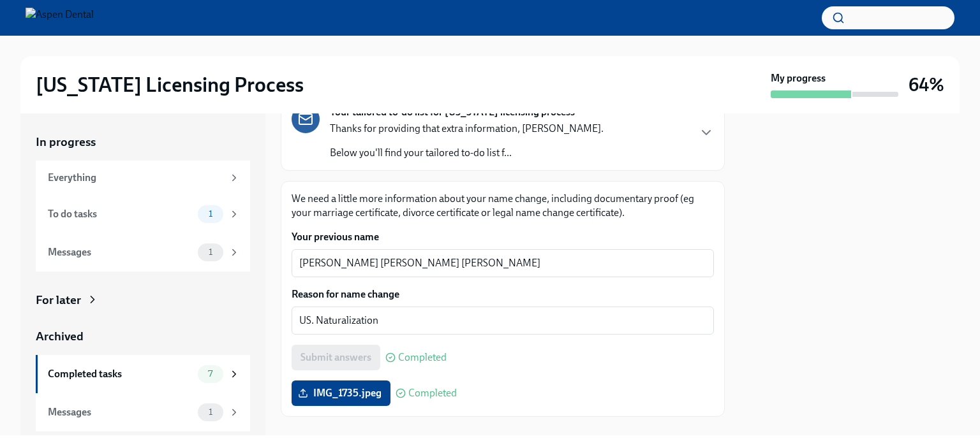
scroll to position [115, 0]
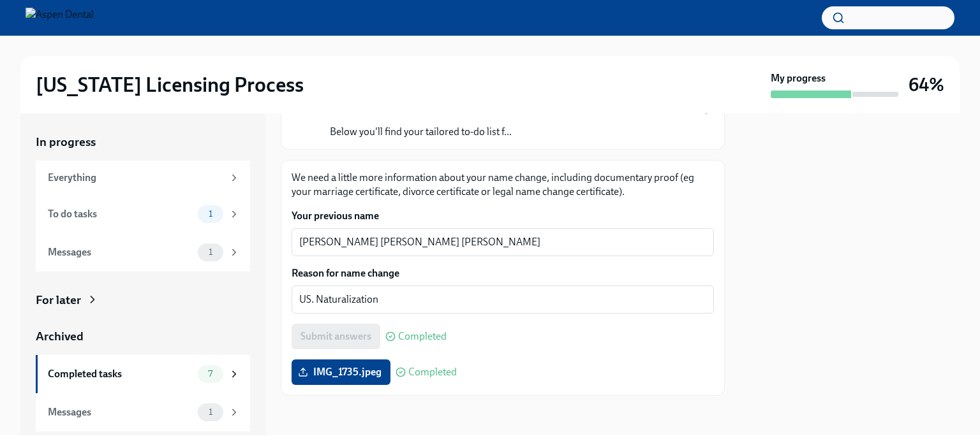
click at [661, 101] on div "[US_STATE] Licensing Process My progress 64%" at bounding box center [489, 84] width 939 height 57
